Goal: Transaction & Acquisition: Purchase product/service

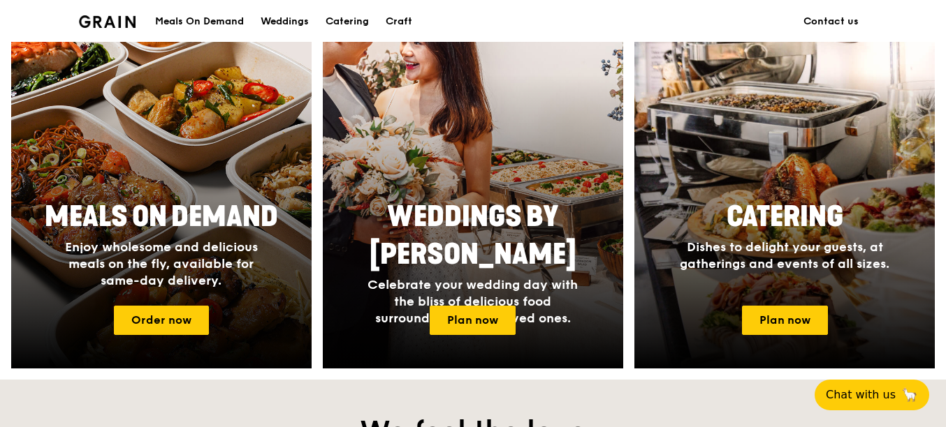
scroll to position [629, 0]
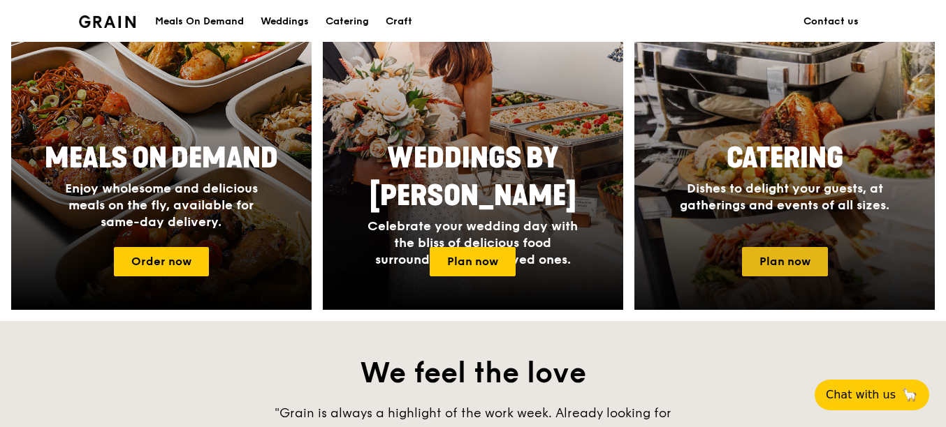
click at [768, 251] on link "Plan now" at bounding box center [785, 261] width 86 height 29
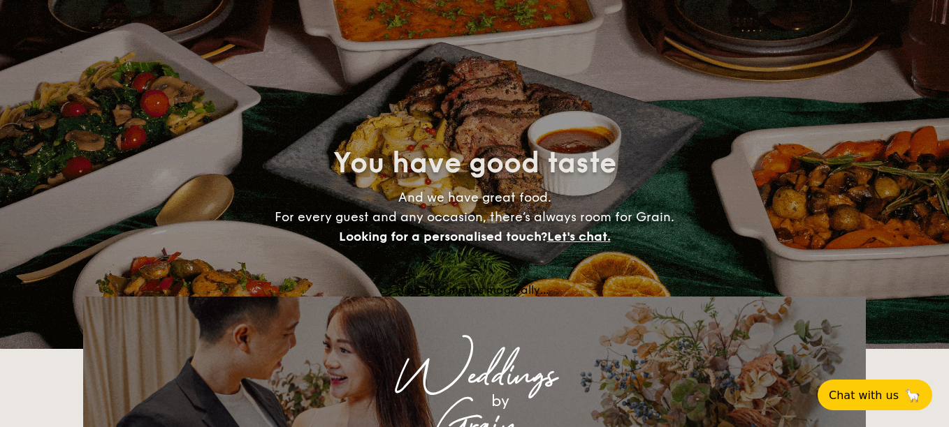
select select
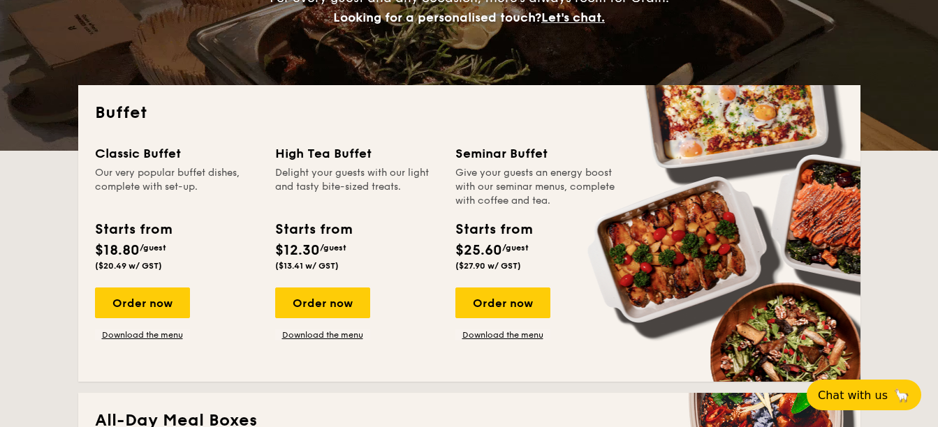
scroll to position [279, 0]
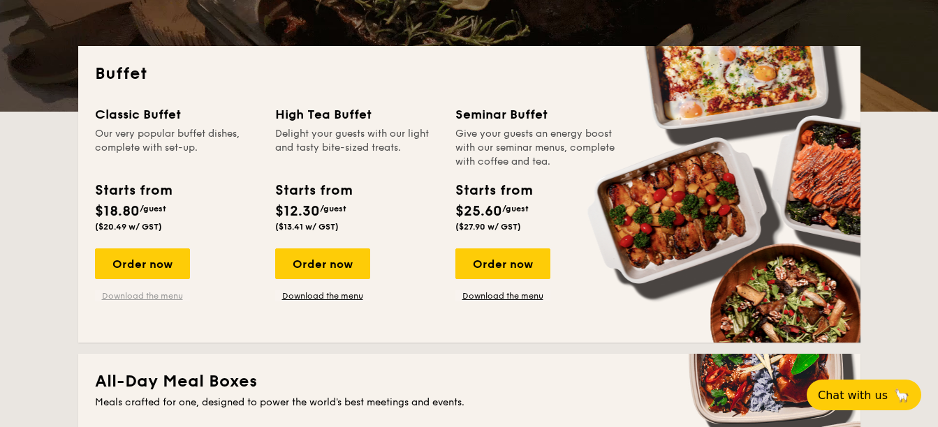
click at [143, 295] on link "Download the menu" at bounding box center [142, 296] width 95 height 11
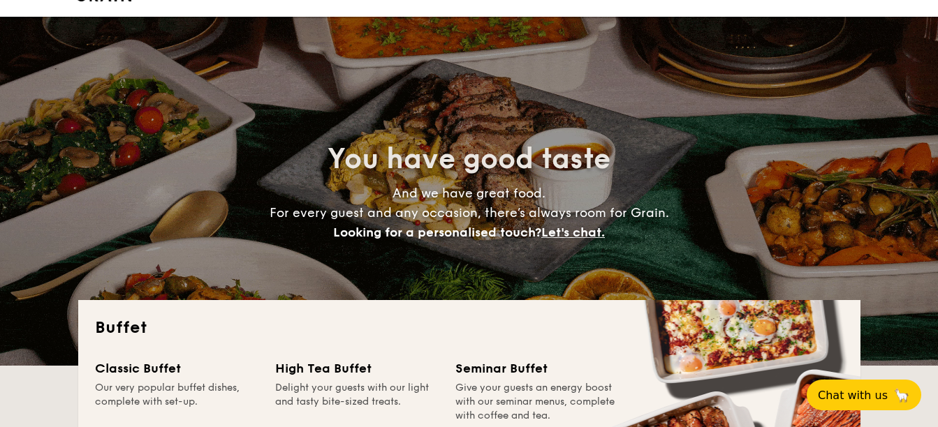
scroll to position [0, 0]
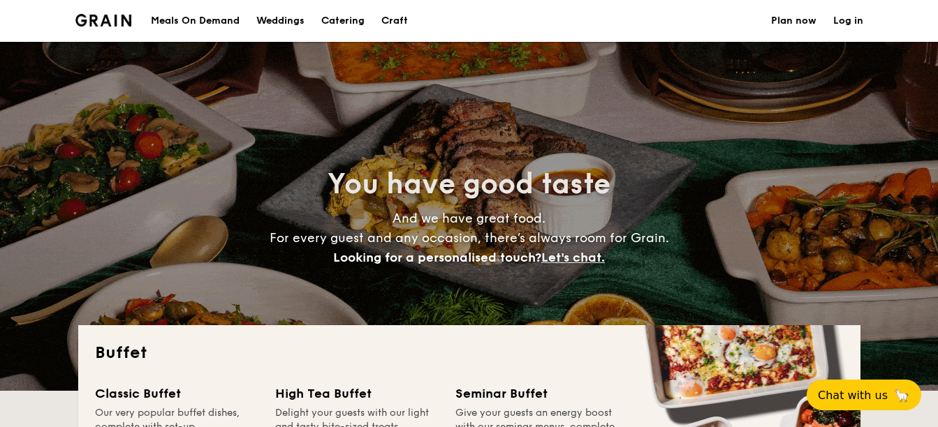
click at [216, 15] on div "Meals On Demand" at bounding box center [195, 21] width 89 height 42
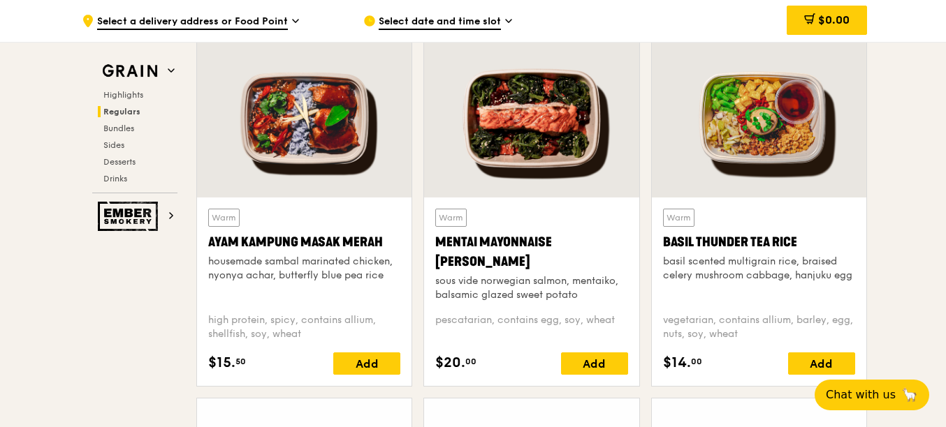
scroll to position [1257, 0]
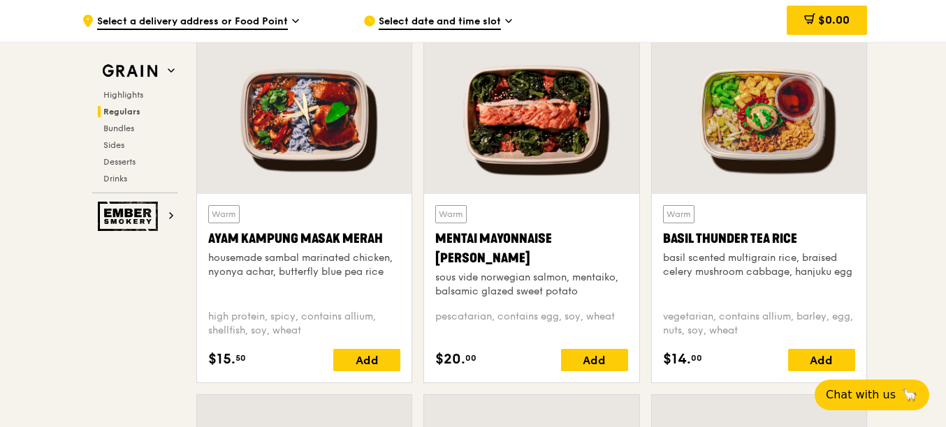
drag, startPoint x: 664, startPoint y: 236, endPoint x: 799, endPoint y: 240, distance: 135.6
click at [799, 240] on div "Warm Basil Thunder Tea Rice basil scented multigrain rice, braised celery mushr…" at bounding box center [759, 288] width 214 height 189
copy div "Basil Thunder Tea Rice"
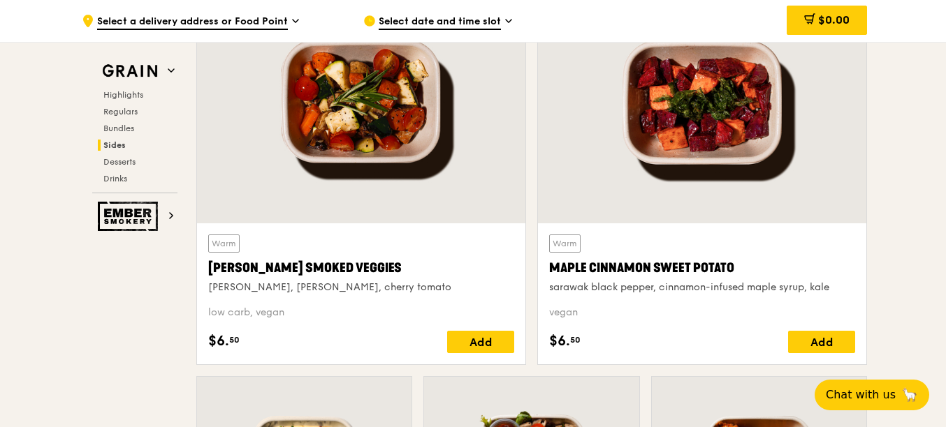
scroll to position [3213, 0]
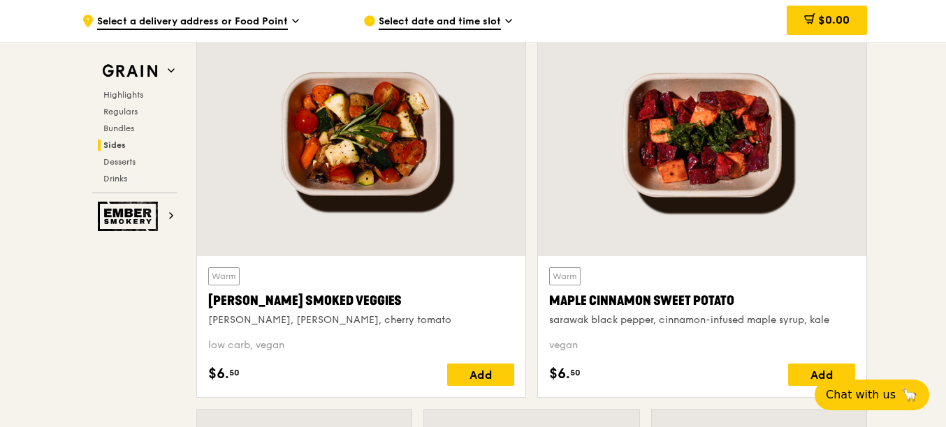
drag, startPoint x: 606, startPoint y: 346, endPoint x: 549, endPoint y: 297, distance: 74.8
click at [549, 297] on div "Warm Maple Cinnamon Sweet Potato sarawak black pepper, cinnamon-infused maple s…" at bounding box center [702, 327] width 306 height 119
copy div "Maple Cinnamon Sweet Potato sarawak black pepper, cinnamon-infused maple syrup,…"
drag, startPoint x: 372, startPoint y: 304, endPoint x: 207, endPoint y: 305, distance: 164.2
click at [207, 305] on div "Warm Rosemary Smoked Veggies rosemary, zucchini, cherry tomato low carb, vegan …" at bounding box center [361, 326] width 328 height 141
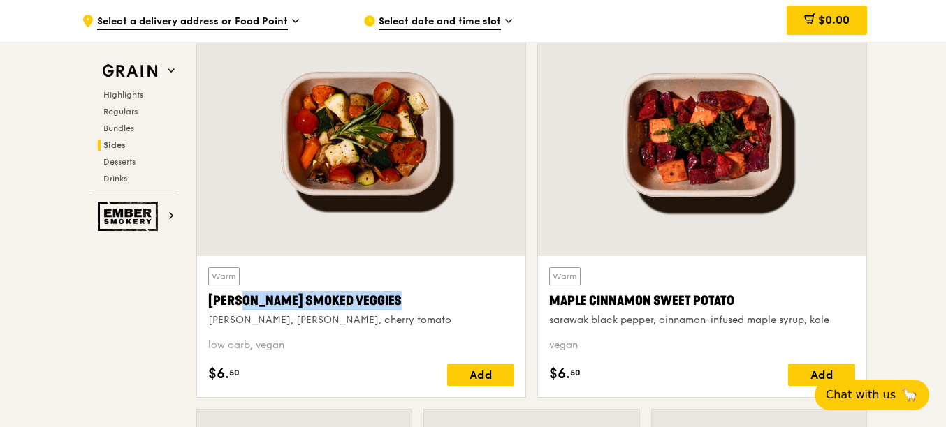
copy div "Rosemary Smoked Veggies"
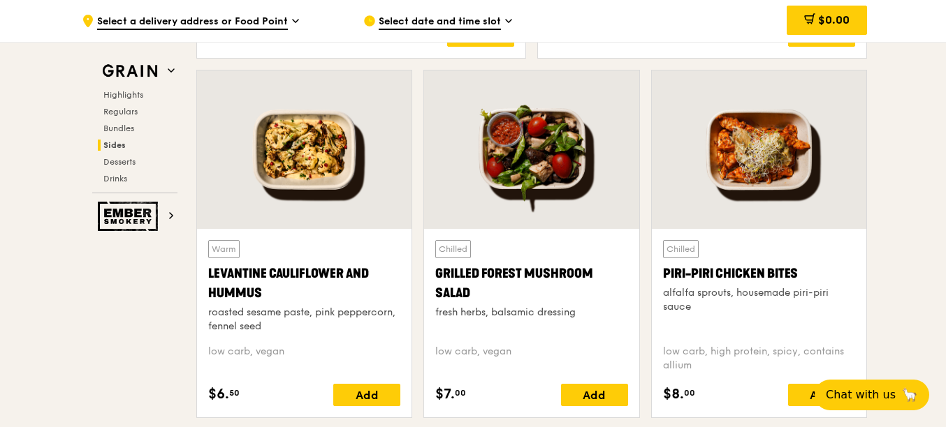
scroll to position [3562, 0]
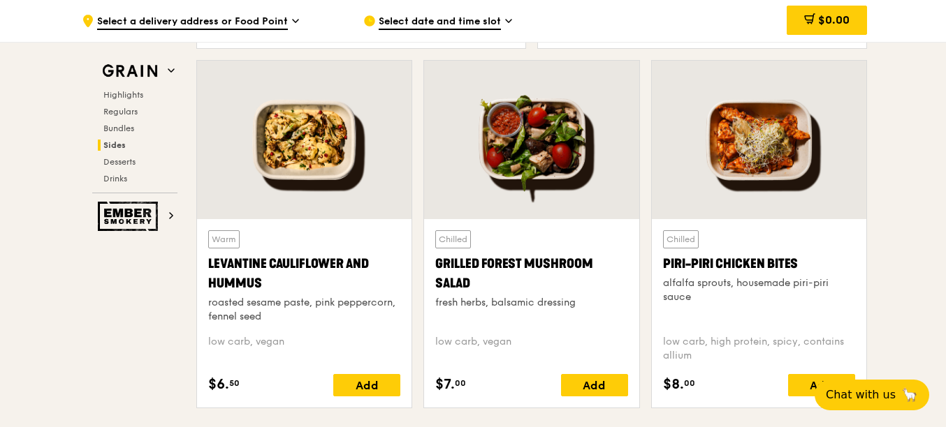
drag, startPoint x: 209, startPoint y: 263, endPoint x: 261, endPoint y: 293, distance: 60.0
click at [261, 293] on div "Levantine Cauliflower and Hummus" at bounding box center [304, 273] width 192 height 39
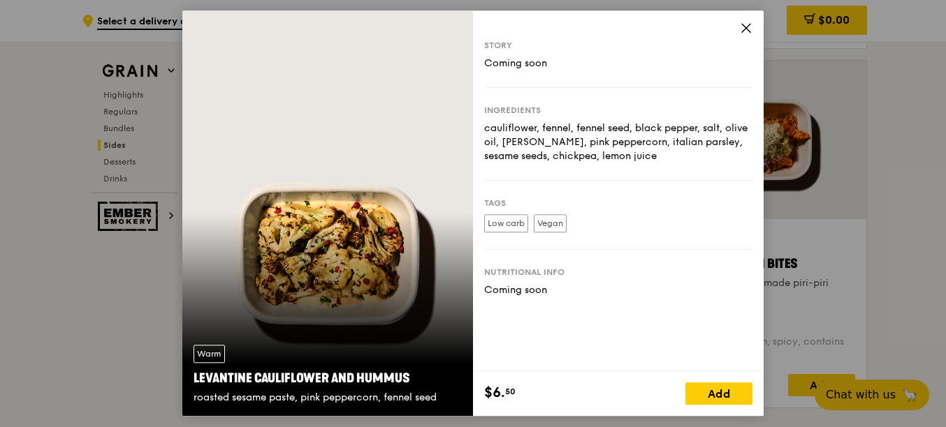
click at [746, 26] on icon at bounding box center [746, 28] width 13 height 13
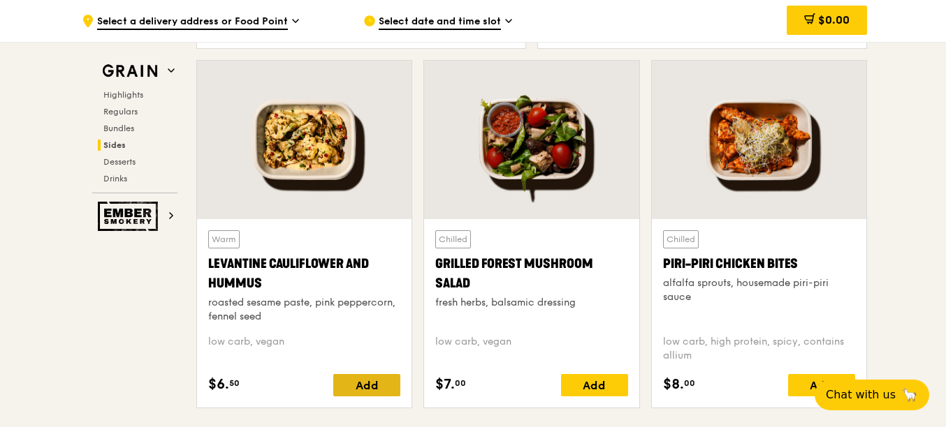
click at [372, 390] on div "Add" at bounding box center [366, 385] width 67 height 22
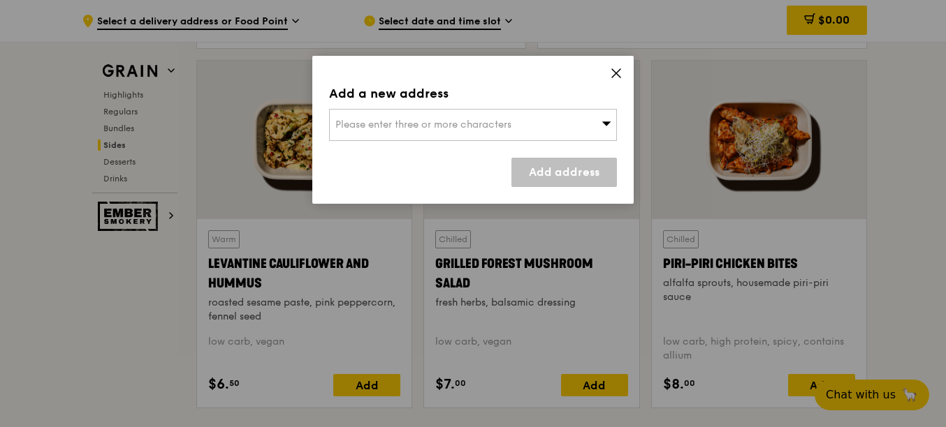
click at [619, 75] on icon at bounding box center [616, 73] width 8 height 8
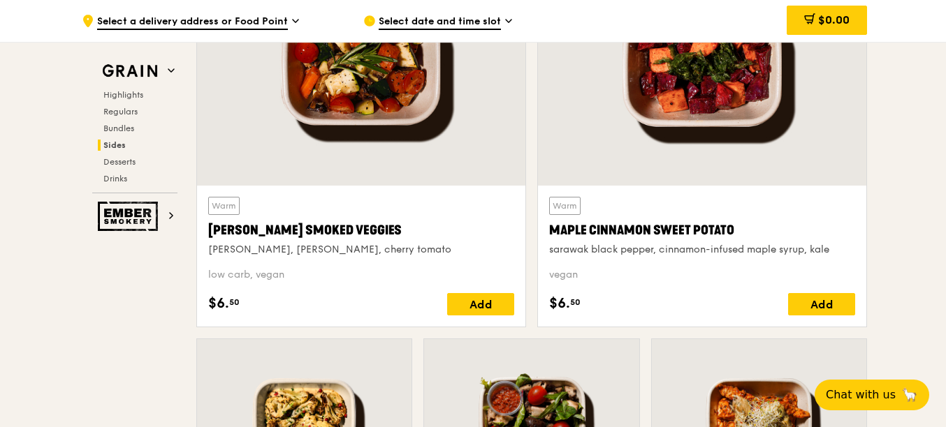
scroll to position [3283, 0]
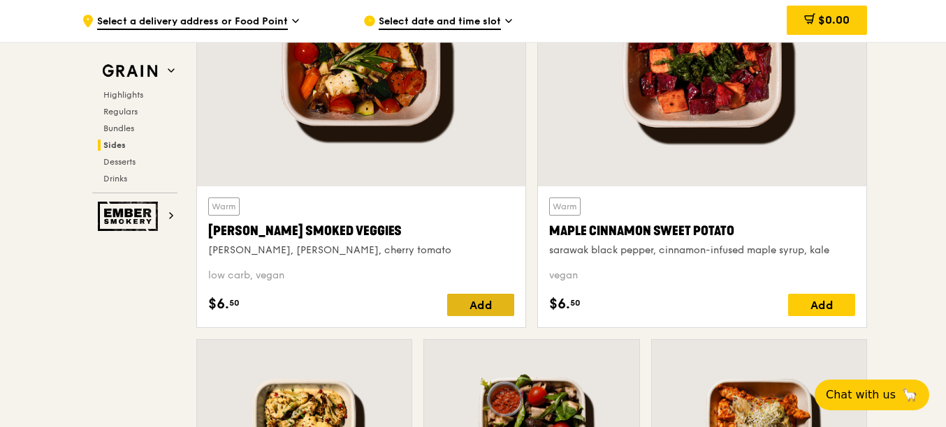
click at [492, 312] on div "Add" at bounding box center [480, 305] width 67 height 22
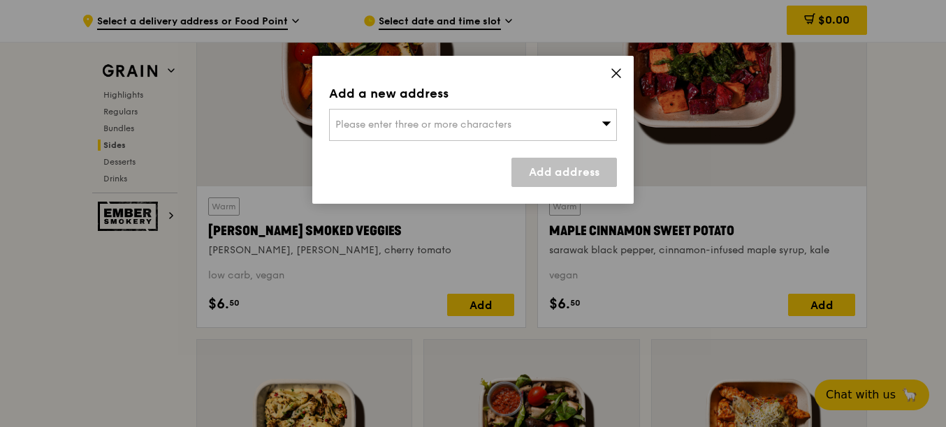
click at [617, 73] on icon at bounding box center [616, 73] width 8 height 8
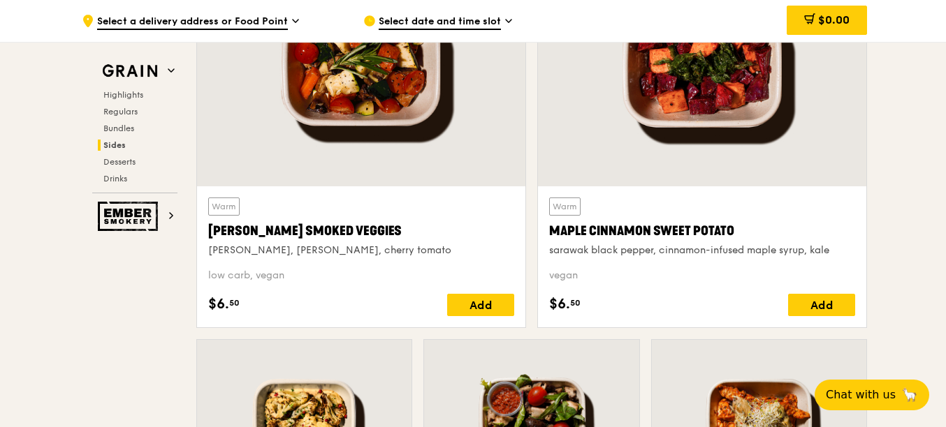
click at [329, 231] on div "Rosemary Smoked Veggies" at bounding box center [361, 231] width 306 height 20
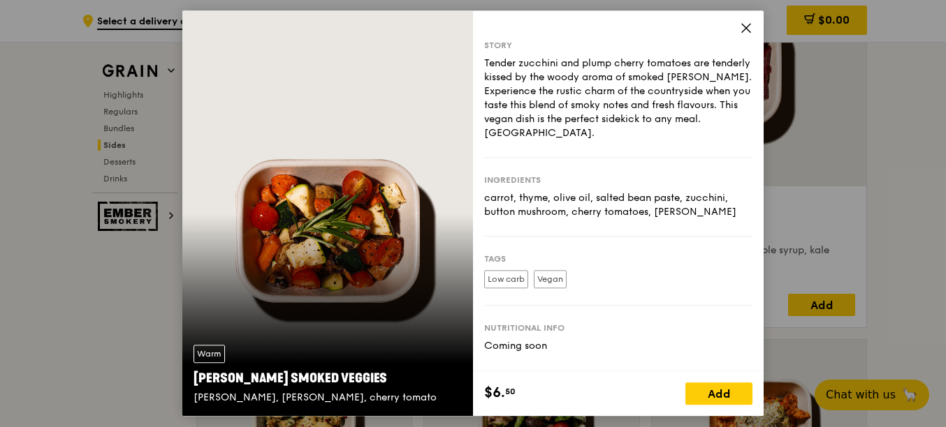
drag, startPoint x: 745, startPoint y: 29, endPoint x: 730, endPoint y: 41, distance: 19.4
click at [745, 29] on icon at bounding box center [746, 28] width 8 height 8
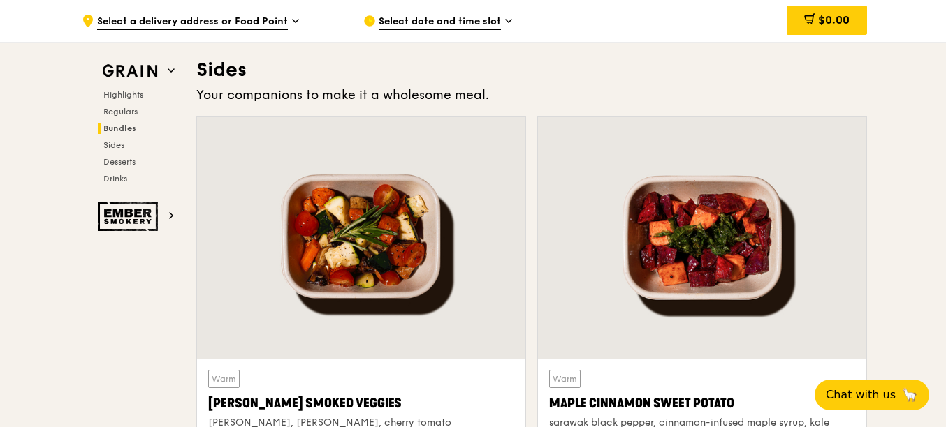
scroll to position [3213, 0]
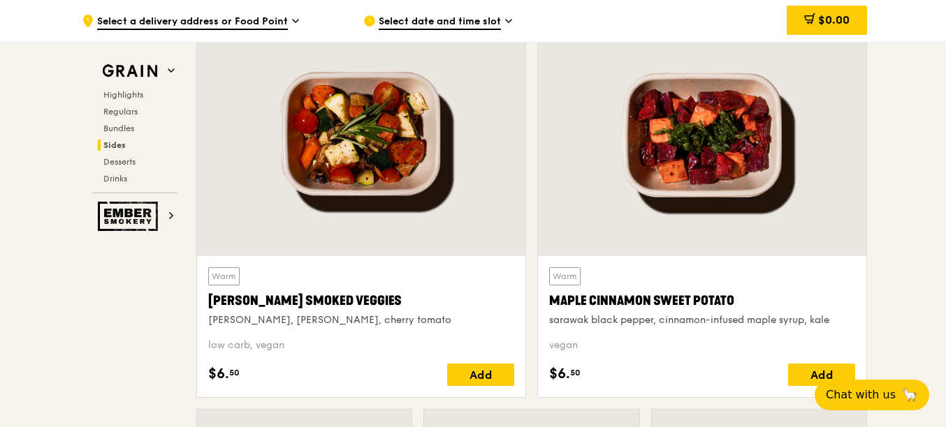
click at [671, 300] on div "Maple Cinnamon Sweet Potato" at bounding box center [702, 301] width 306 height 20
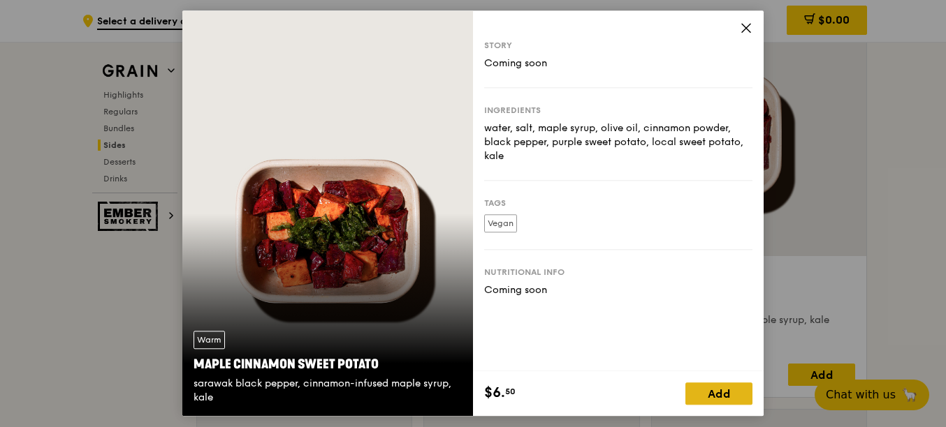
click at [724, 388] on div "Add" at bounding box center [718, 394] width 67 height 22
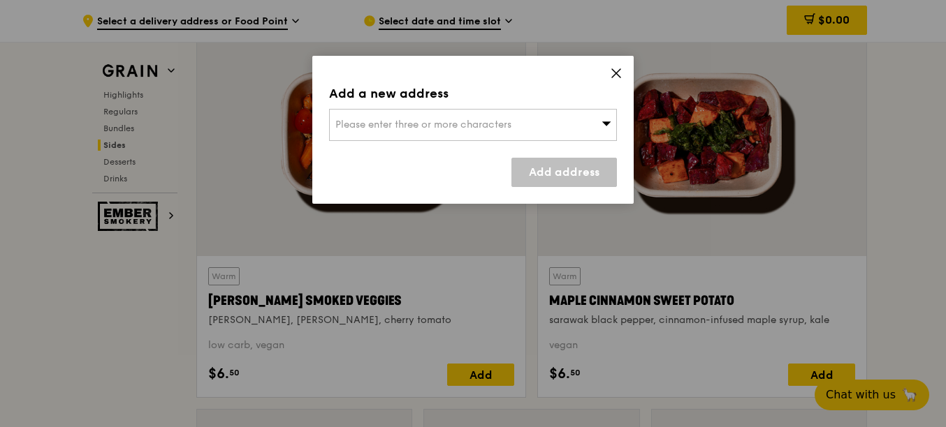
click at [578, 130] on div "Please enter three or more characters" at bounding box center [473, 125] width 288 height 32
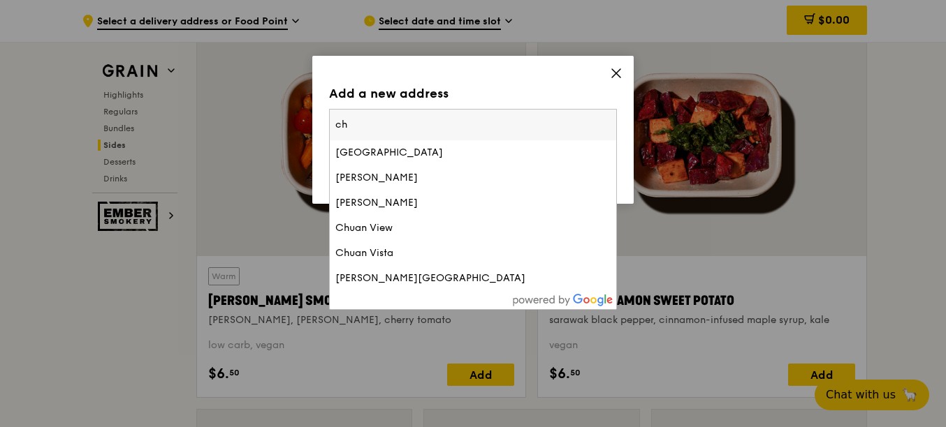
type input "c"
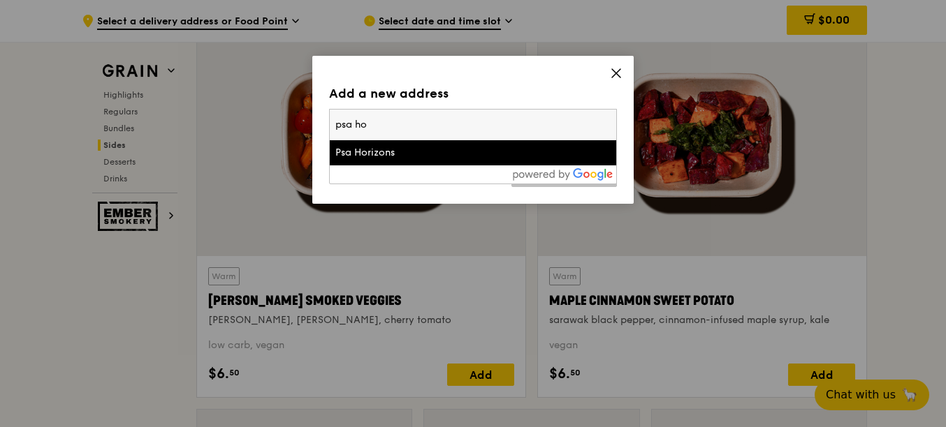
type input "psa ho"
click at [480, 159] on div "Psa Horizons" at bounding box center [438, 153] width 207 height 14
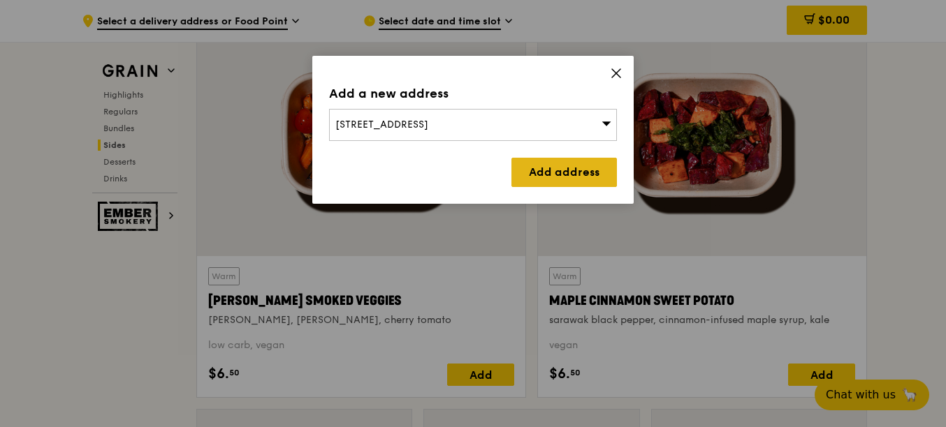
click at [557, 177] on link "Add address" at bounding box center [563, 172] width 105 height 29
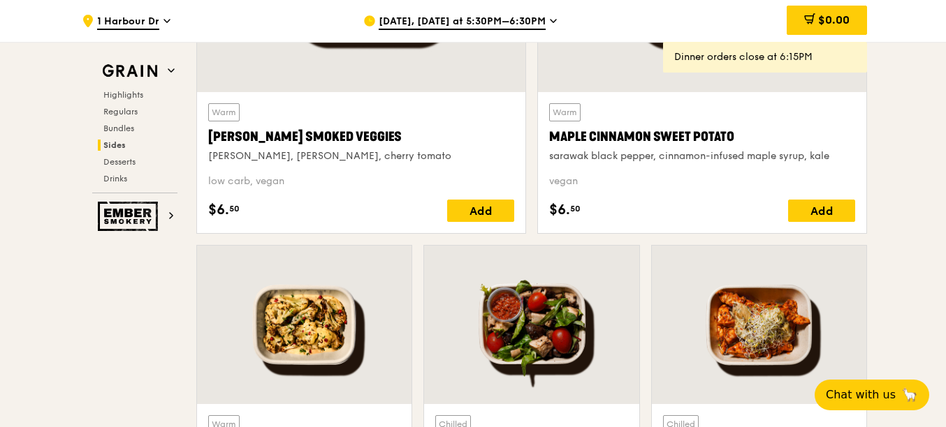
scroll to position [3353, 0]
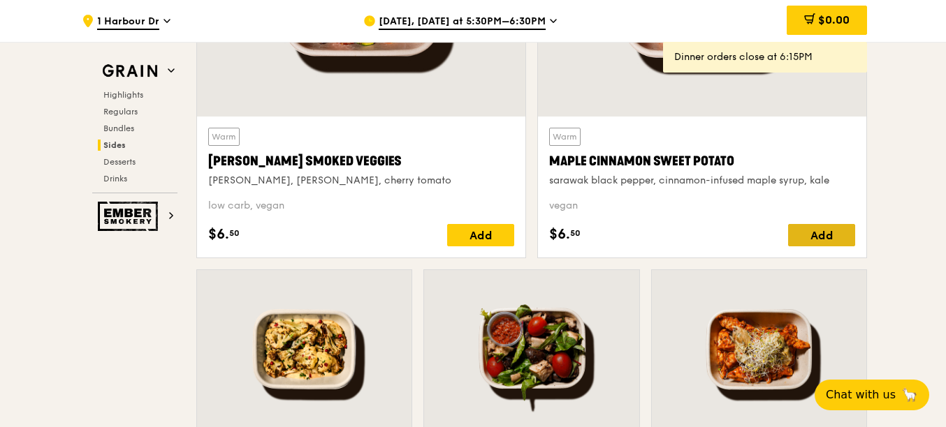
click at [821, 233] on div "Add" at bounding box center [821, 235] width 67 height 22
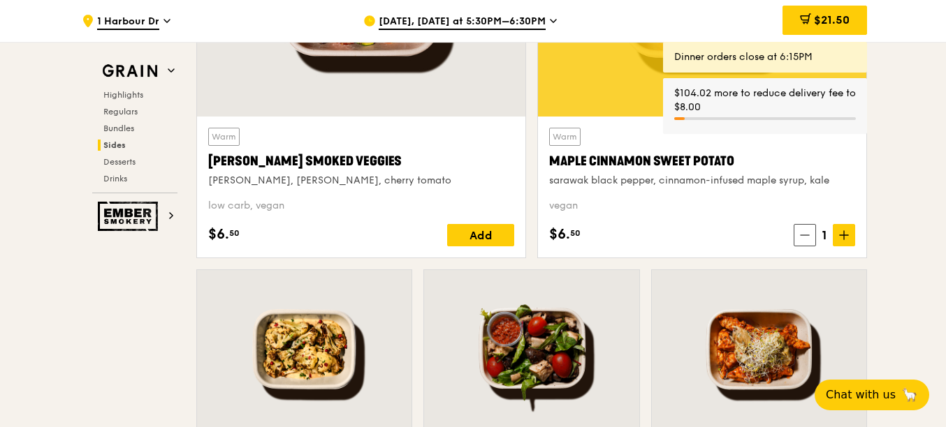
click at [835, 20] on span "$21.50" at bounding box center [832, 19] width 36 height 13
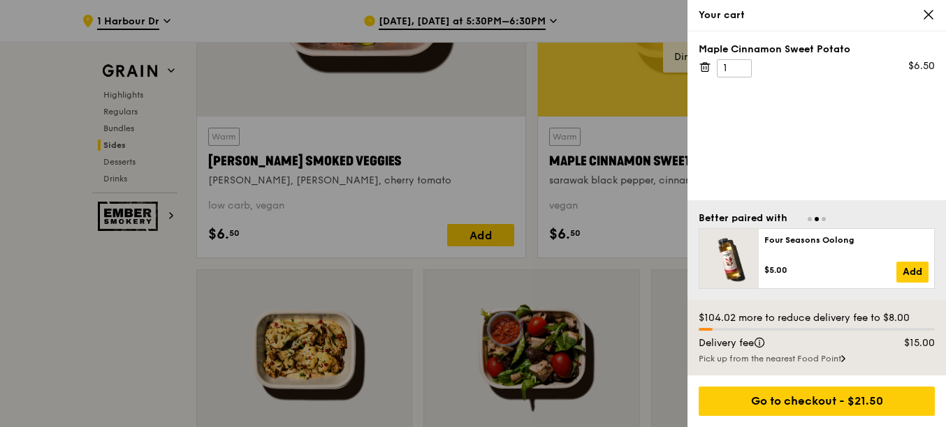
click at [930, 15] on icon at bounding box center [928, 14] width 13 height 13
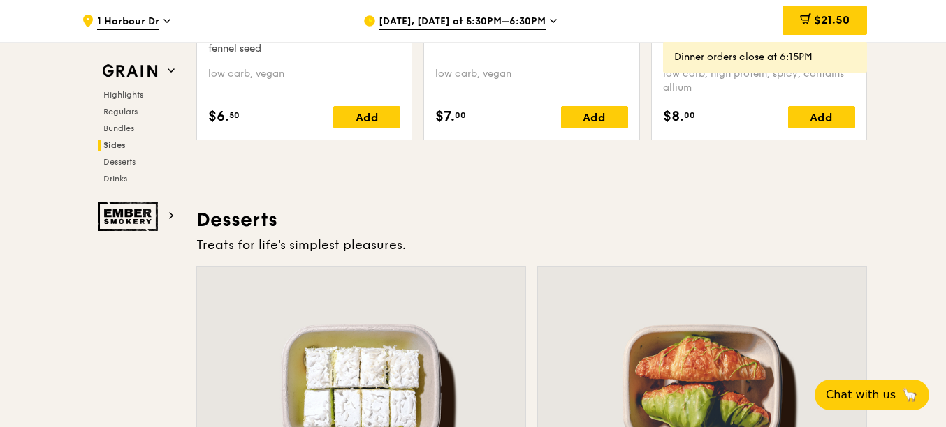
scroll to position [3702, 0]
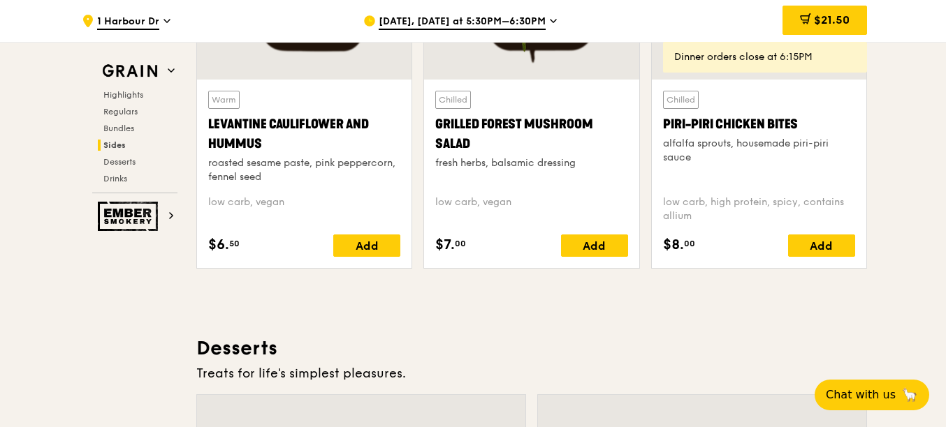
click at [321, 122] on div "Levantine Cauliflower and Hummus" at bounding box center [304, 134] width 192 height 39
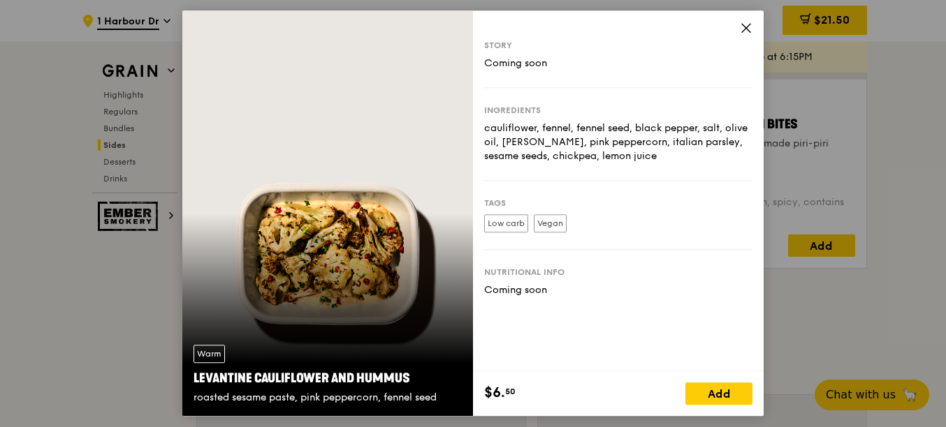
click at [753, 27] on div "Story Coming soon Ingredients cauliflower, fennel, fennel seed, black pepper, s…" at bounding box center [618, 190] width 291 height 361
click at [745, 24] on icon at bounding box center [746, 28] width 13 height 13
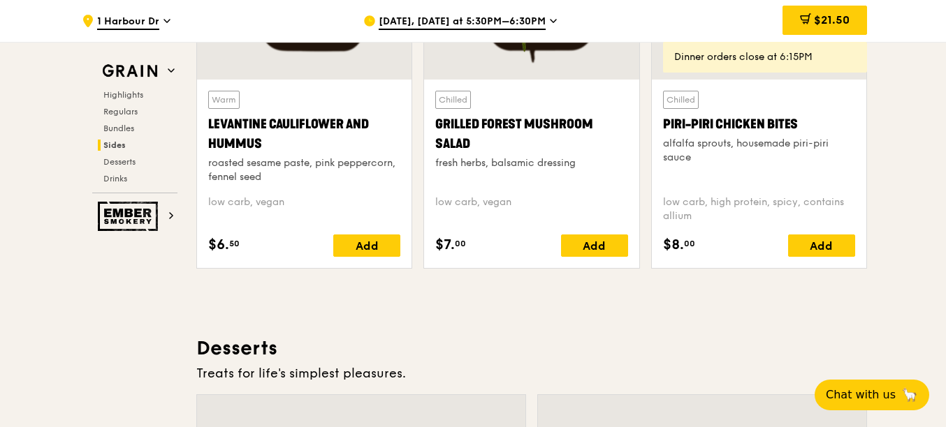
drag, startPoint x: 274, startPoint y: 142, endPoint x: 207, endPoint y: 129, distance: 67.7
click at [207, 129] on div "Warm Levantine Cauliflower and Hummus roasted sesame paste, pink peppercorn, fe…" at bounding box center [304, 174] width 214 height 189
copy div "Levantine Cauliflower and Hummus"
click at [845, 24] on span "$21.50" at bounding box center [832, 19] width 36 height 13
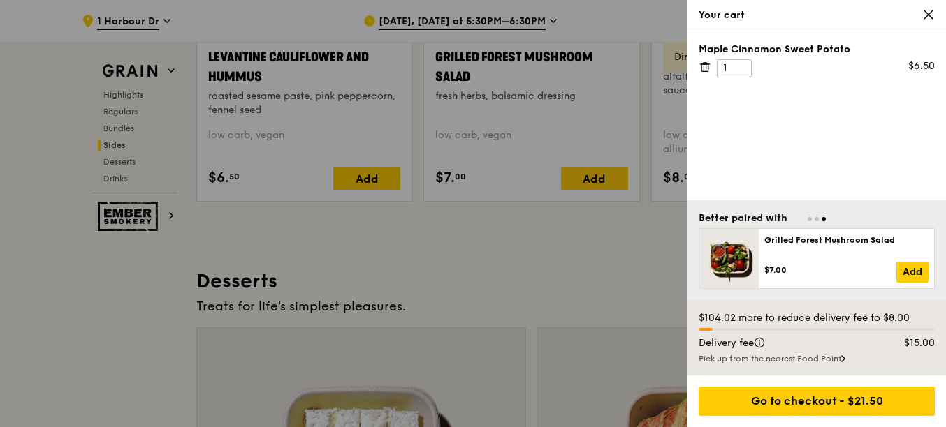
scroll to position [3842, 0]
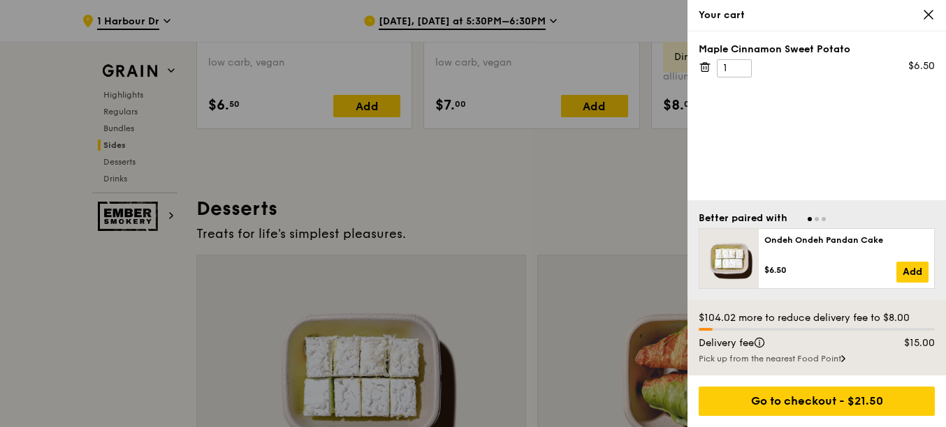
click at [529, 183] on div at bounding box center [473, 213] width 946 height 427
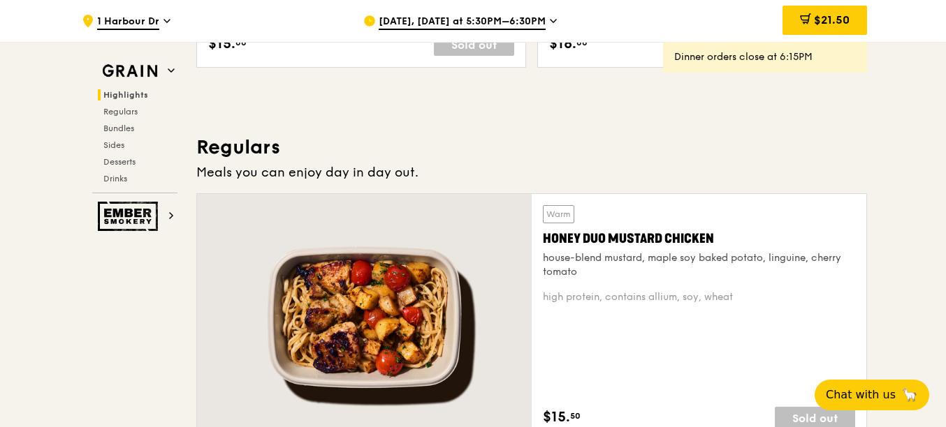
scroll to position [838, 0]
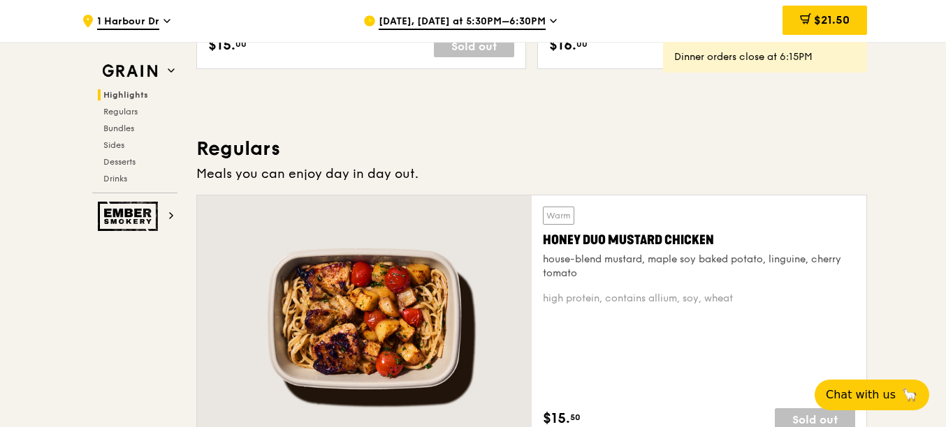
click at [615, 240] on div "Honey Duo Mustard Chicken" at bounding box center [699, 241] width 312 height 20
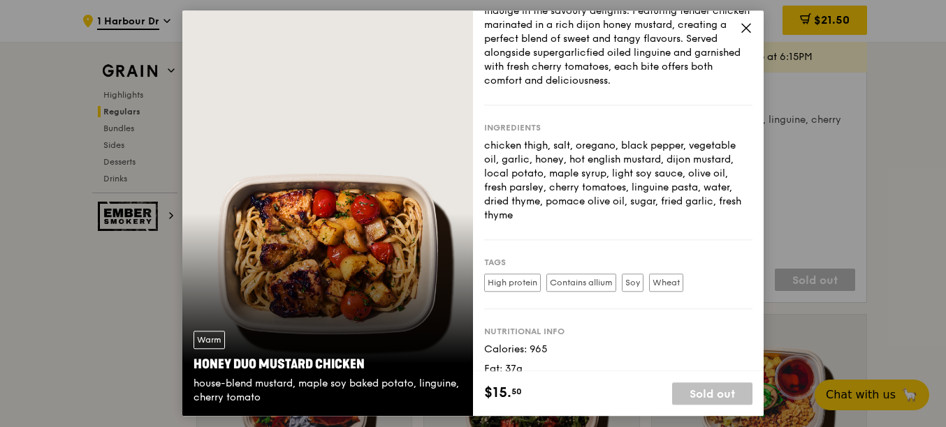
scroll to position [0, 0]
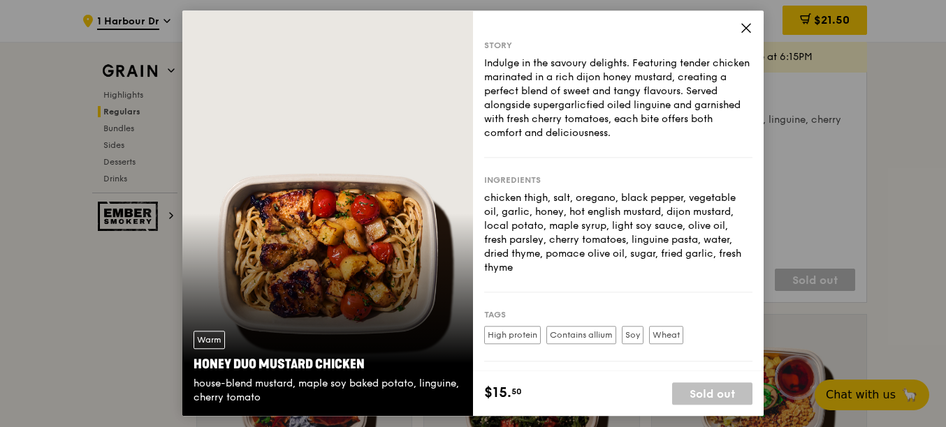
click at [743, 27] on icon at bounding box center [746, 28] width 13 height 13
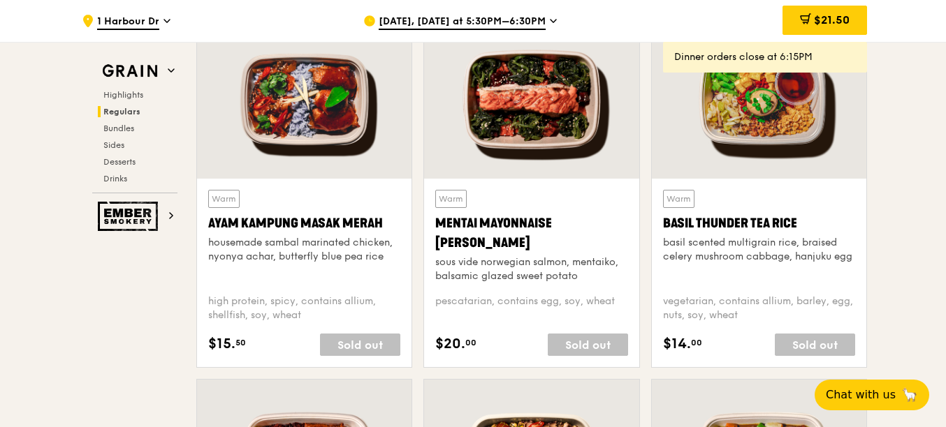
scroll to position [1187, 0]
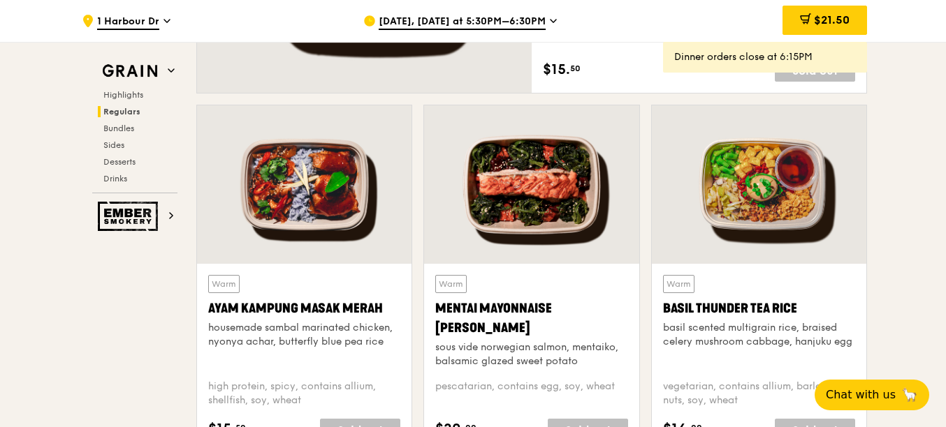
click at [759, 231] on div at bounding box center [759, 184] width 214 height 159
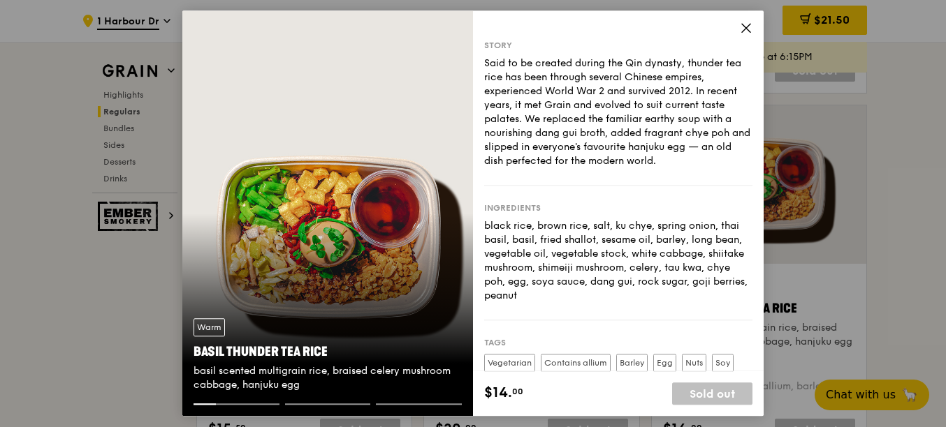
click at [748, 29] on icon at bounding box center [746, 28] width 13 height 13
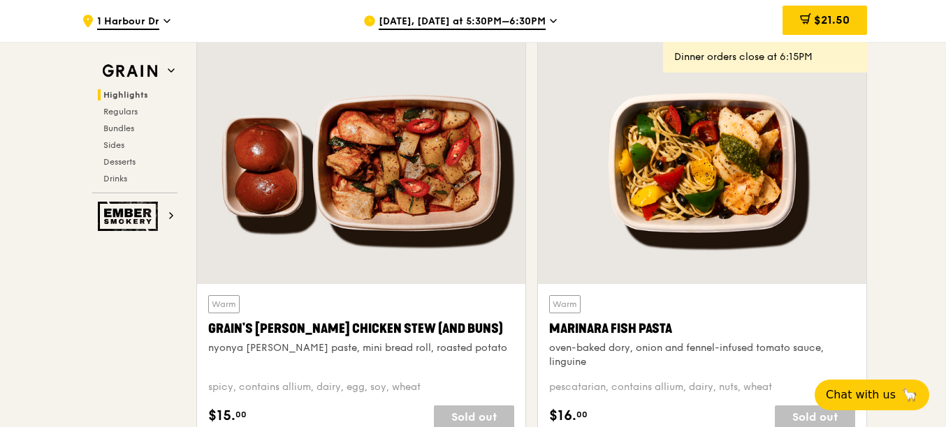
scroll to position [489, 0]
